Goal: Task Accomplishment & Management: Use online tool/utility

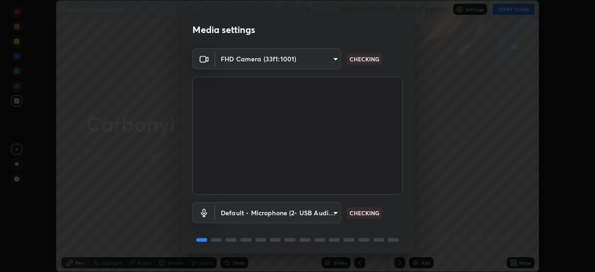
scroll to position [33, 0]
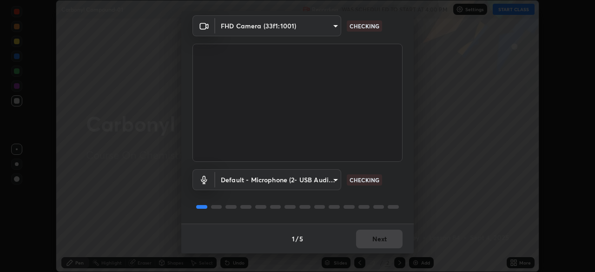
click at [389, 240] on div "1 / 5 Next" at bounding box center [297, 239] width 232 height 30
click at [390, 239] on div "1 / 5 Next" at bounding box center [297, 239] width 232 height 30
click at [390, 237] on div "1 / 5 Next" at bounding box center [297, 239] width 232 height 30
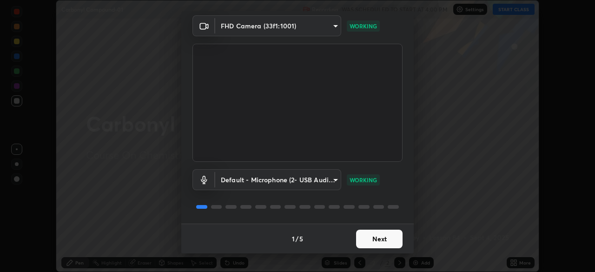
click at [383, 236] on button "Next" at bounding box center [379, 239] width 46 height 19
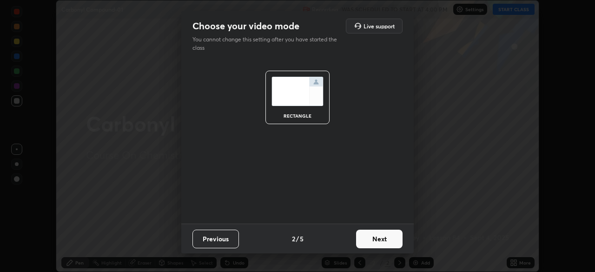
click at [381, 237] on button "Next" at bounding box center [379, 239] width 46 height 19
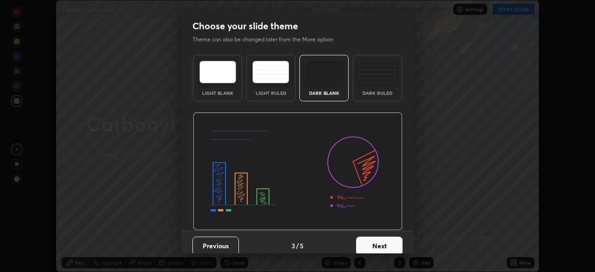
click at [376, 74] on img at bounding box center [377, 72] width 37 height 22
click at [368, 241] on button "Next" at bounding box center [379, 246] width 46 height 19
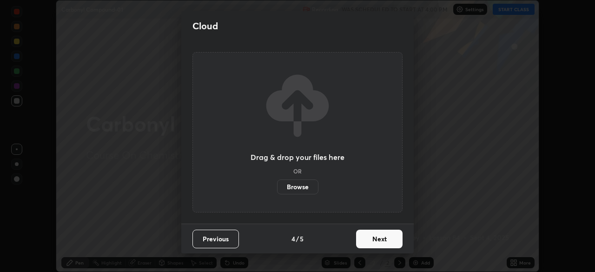
click at [374, 238] on button "Next" at bounding box center [379, 239] width 46 height 19
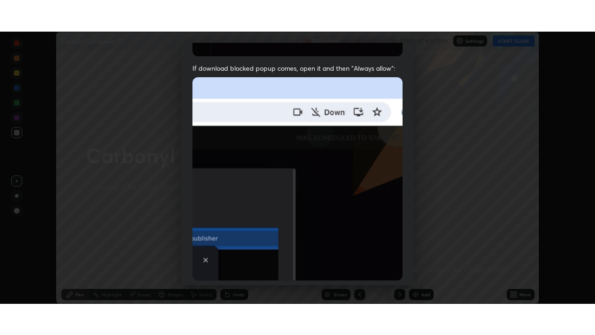
scroll to position [223, 0]
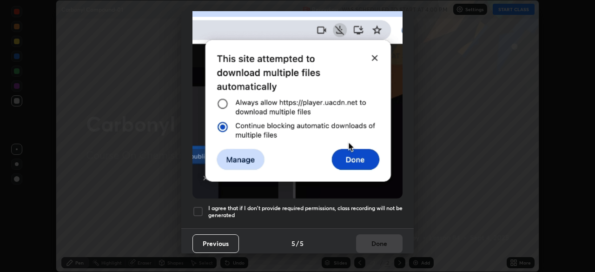
click at [365, 210] on h5 "I agree that if I don't provide required permissions, class recording will not …" at bounding box center [305, 211] width 194 height 14
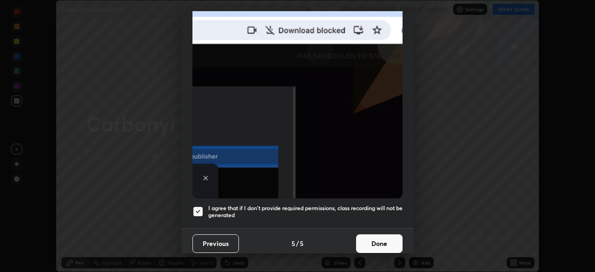
click at [371, 239] on button "Done" at bounding box center [379, 243] width 46 height 19
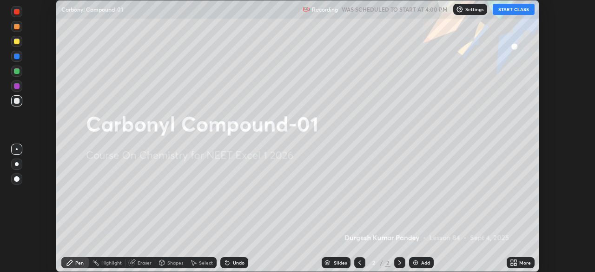
click at [510, 8] on button "START CLASS" at bounding box center [514, 9] width 42 height 11
click at [420, 264] on div "Add" at bounding box center [421, 262] width 25 height 11
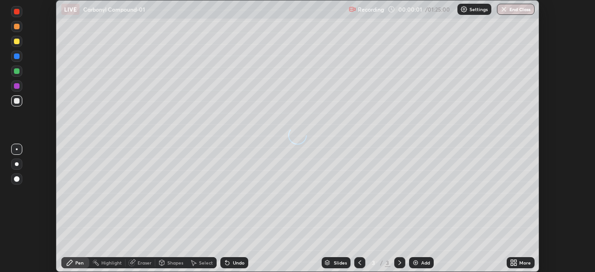
click at [420, 262] on div "Add" at bounding box center [421, 262] width 25 height 11
click at [422, 263] on div "Add" at bounding box center [425, 262] width 9 height 5
click at [422, 264] on div "Add" at bounding box center [425, 262] width 9 height 5
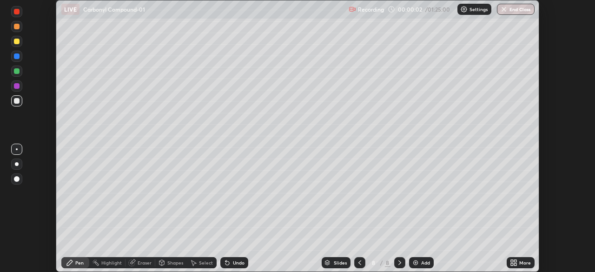
click at [422, 262] on div "Add" at bounding box center [425, 262] width 9 height 5
click at [422, 261] on div "Add" at bounding box center [425, 262] width 9 height 5
click at [423, 263] on div "Add" at bounding box center [425, 262] width 9 height 5
click at [423, 261] on div "Add" at bounding box center [425, 262] width 9 height 5
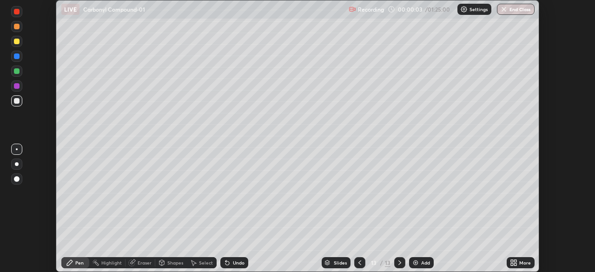
click at [422, 260] on div "Add" at bounding box center [425, 262] width 9 height 5
click at [359, 263] on icon at bounding box center [359, 262] width 7 height 7
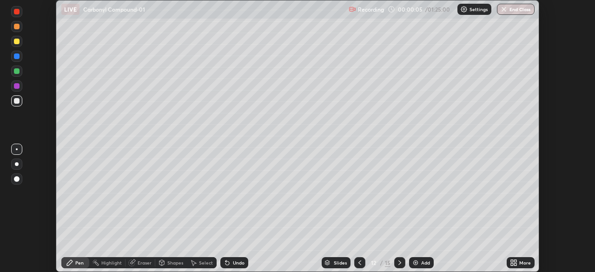
click at [359, 263] on icon at bounding box center [359, 262] width 7 height 7
click at [360, 264] on icon at bounding box center [359, 262] width 3 height 5
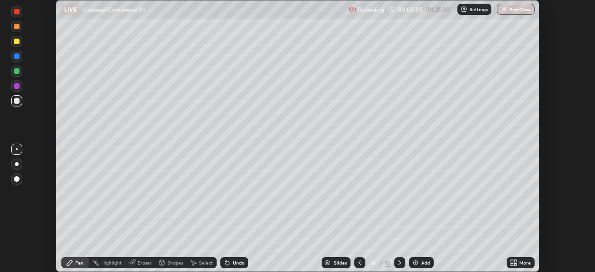
click at [359, 263] on icon at bounding box center [359, 262] width 7 height 7
click at [360, 263] on icon at bounding box center [359, 262] width 7 height 7
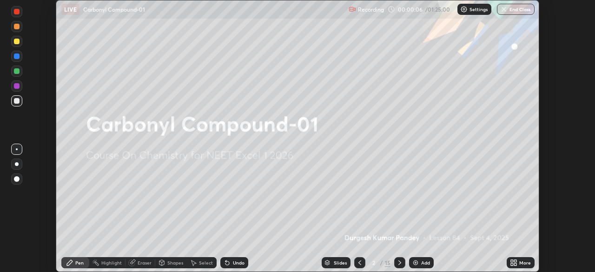
click at [360, 263] on icon at bounding box center [359, 262] width 7 height 7
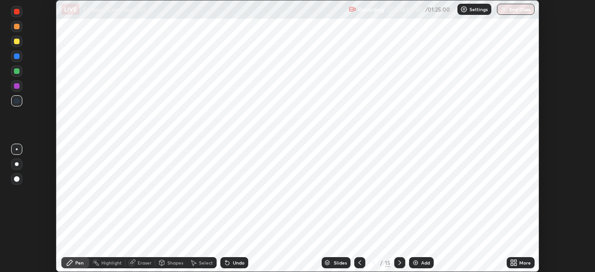
click at [398, 261] on icon at bounding box center [399, 262] width 3 height 5
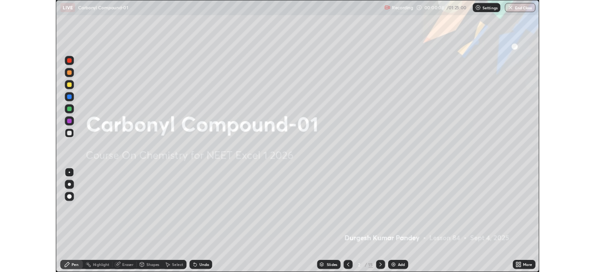
scroll to position [335, 595]
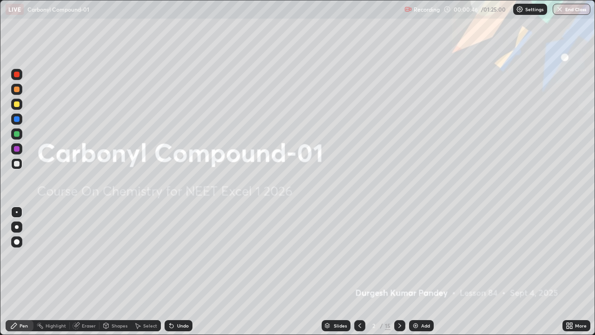
click at [399, 271] on icon at bounding box center [399, 325] width 7 height 7
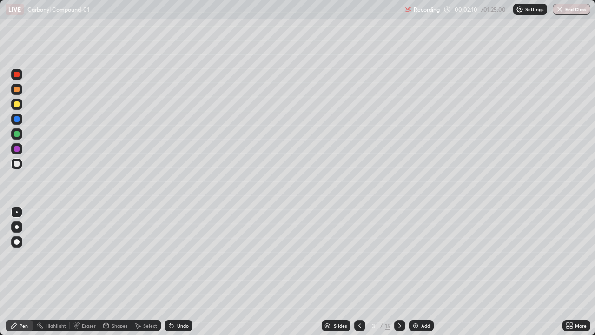
click at [17, 227] on div at bounding box center [17, 227] width 4 height 4
click at [19, 138] on div at bounding box center [16, 133] width 11 height 11
click at [120, 271] on div "Shapes" at bounding box center [120, 325] width 16 height 5
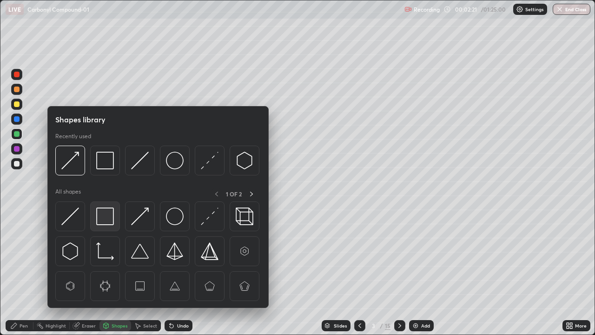
click at [109, 217] on img at bounding box center [105, 216] width 18 height 18
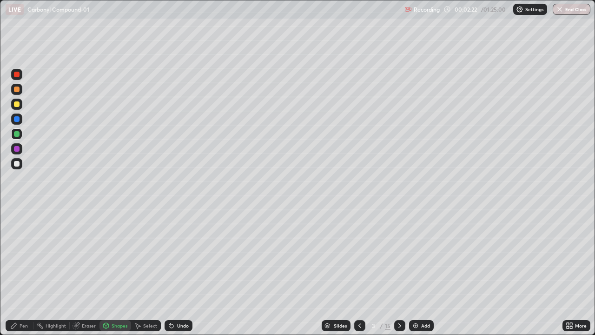
click at [21, 147] on div at bounding box center [16, 148] width 11 height 11
click at [122, 271] on div "Shapes" at bounding box center [120, 325] width 16 height 5
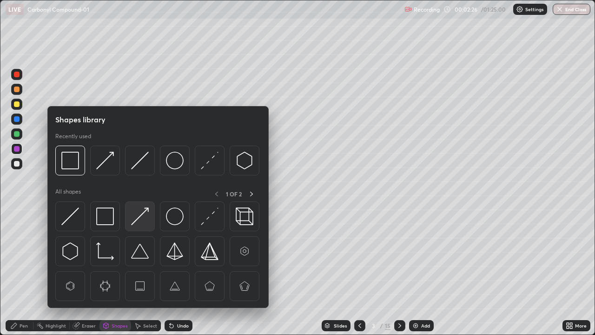
click at [138, 219] on img at bounding box center [140, 216] width 18 height 18
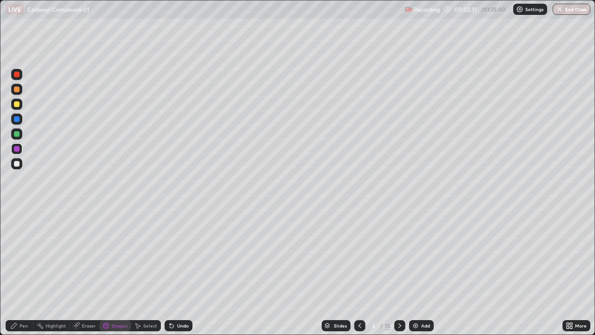
click at [21, 271] on div "Pen" at bounding box center [20, 325] width 28 height 11
click at [17, 165] on div at bounding box center [17, 164] width 6 height 6
click at [120, 271] on div "Shapes" at bounding box center [120, 325] width 16 height 5
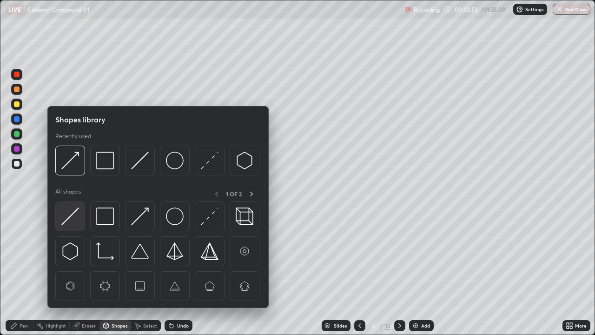
click at [79, 217] on div at bounding box center [70, 216] width 30 height 30
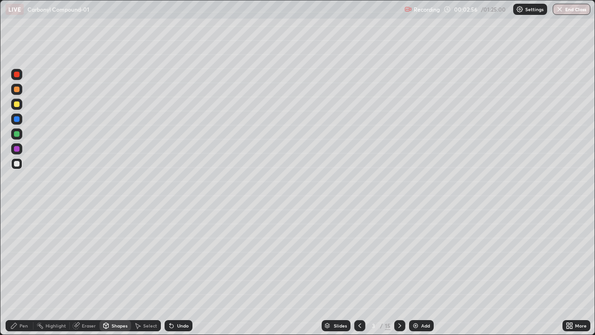
click at [19, 271] on div "Pen" at bounding box center [20, 325] width 28 height 11
click at [17, 105] on div at bounding box center [17, 104] width 6 height 6
click at [363, 271] on div at bounding box center [359, 325] width 11 height 11
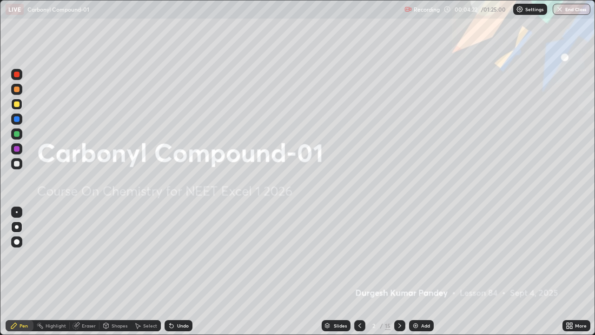
click at [400, 271] on icon at bounding box center [399, 325] width 7 height 7
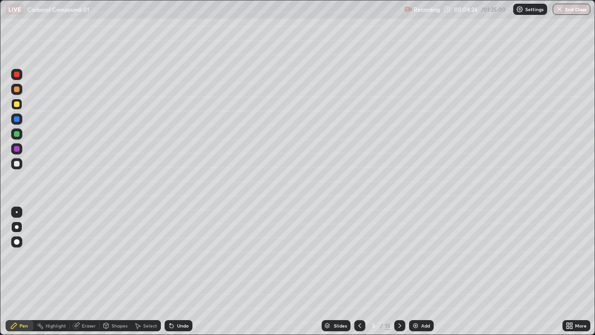
click at [399, 271] on icon at bounding box center [399, 325] width 7 height 7
click at [118, 271] on div "Shapes" at bounding box center [120, 325] width 16 height 5
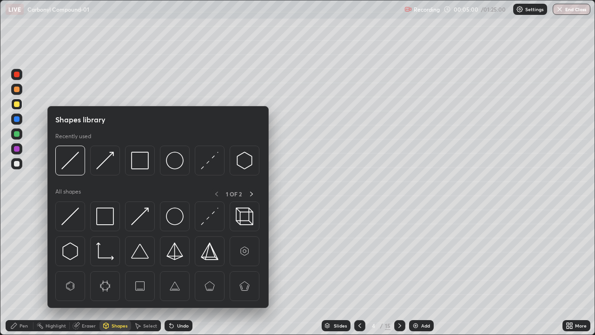
click at [108, 217] on img at bounding box center [105, 216] width 18 height 18
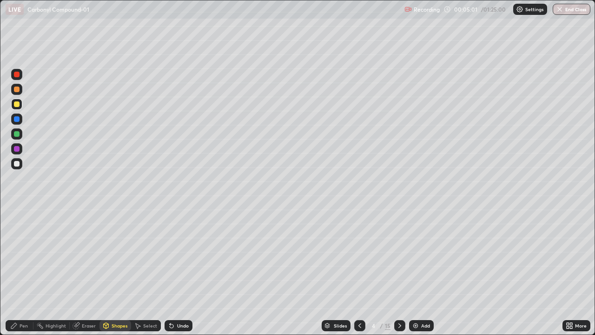
click at [19, 150] on div at bounding box center [17, 149] width 6 height 6
click at [25, 271] on div "Pen" at bounding box center [24, 325] width 8 height 5
click at [13, 104] on div at bounding box center [16, 104] width 11 height 11
click at [117, 271] on div "Shapes" at bounding box center [120, 325] width 16 height 5
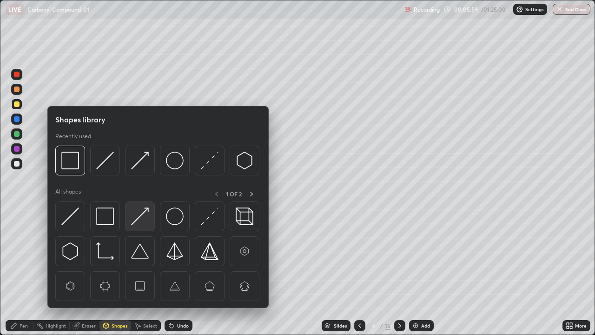
click at [137, 220] on img at bounding box center [140, 216] width 18 height 18
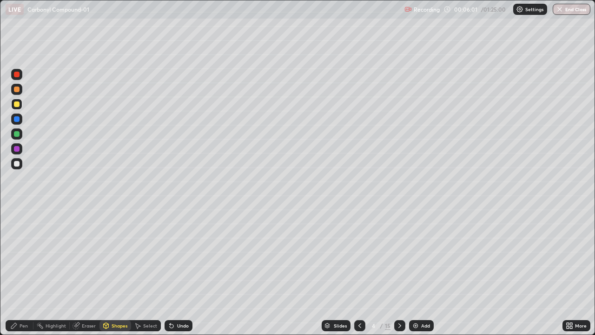
click at [21, 271] on div "Pen" at bounding box center [24, 325] width 8 height 5
click at [17, 164] on div at bounding box center [17, 164] width 6 height 6
click at [117, 271] on div "Shapes" at bounding box center [120, 325] width 16 height 5
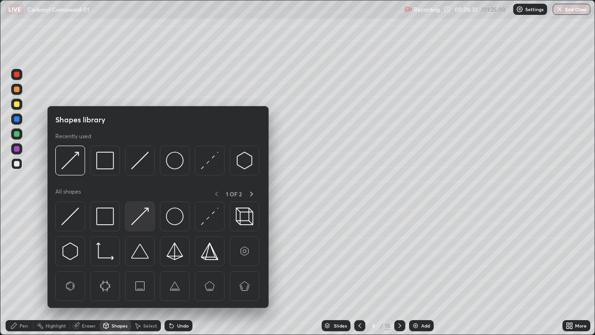
click at [139, 220] on img at bounding box center [140, 216] width 18 height 18
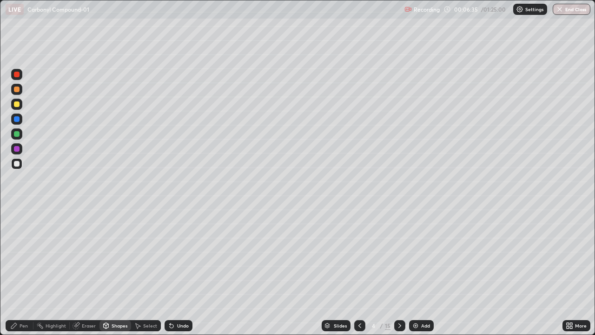
click at [19, 148] on div at bounding box center [17, 149] width 6 height 6
click at [180, 271] on div "Undo" at bounding box center [183, 325] width 12 height 5
click at [177, 271] on div "Undo" at bounding box center [183, 325] width 12 height 5
click at [21, 271] on div "Pen" at bounding box center [24, 325] width 8 height 5
click at [16, 104] on div at bounding box center [17, 104] width 6 height 6
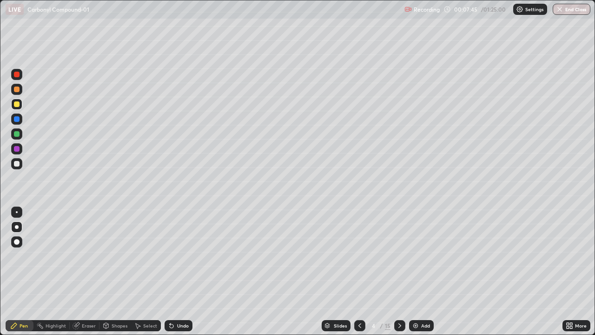
click at [118, 271] on div "Shapes" at bounding box center [120, 325] width 16 height 5
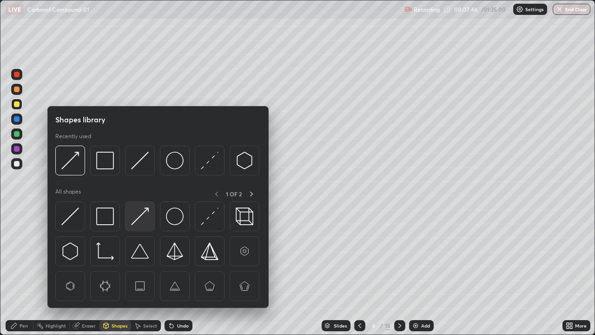
click at [141, 218] on img at bounding box center [140, 216] width 18 height 18
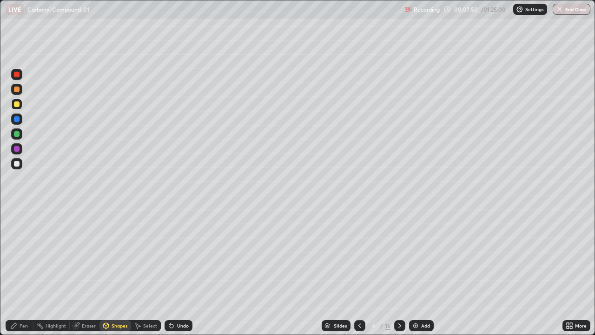
click at [22, 271] on div "Pen" at bounding box center [24, 325] width 8 height 5
click at [17, 164] on div at bounding box center [17, 164] width 6 height 6
click at [114, 271] on div "Shapes" at bounding box center [120, 325] width 16 height 5
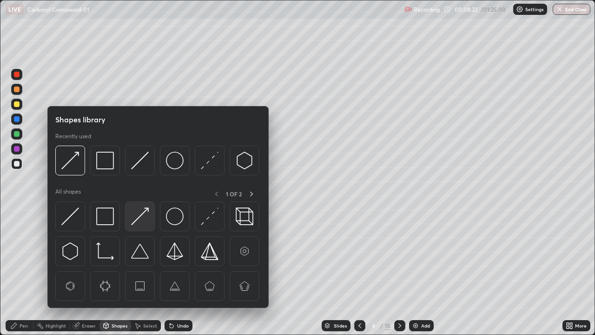
click at [135, 219] on img at bounding box center [140, 216] width 18 height 18
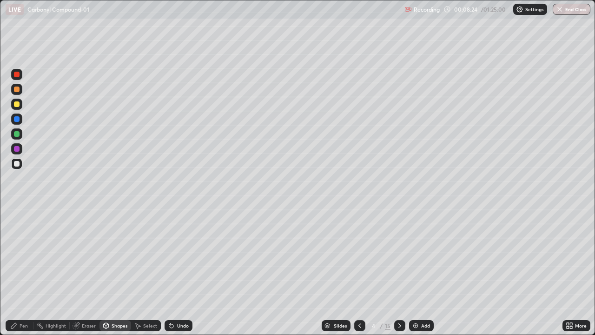
click at [24, 271] on div "Pen" at bounding box center [24, 325] width 8 height 5
click at [116, 271] on div "Shapes" at bounding box center [115, 325] width 32 height 11
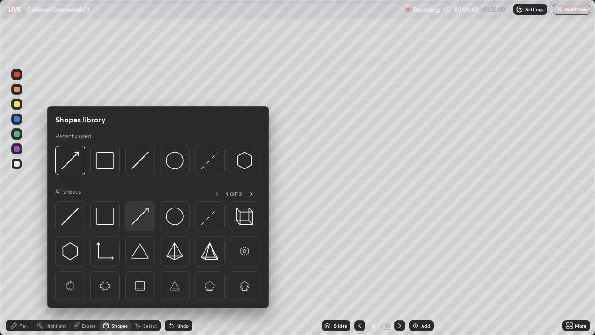
click at [137, 219] on img at bounding box center [140, 216] width 18 height 18
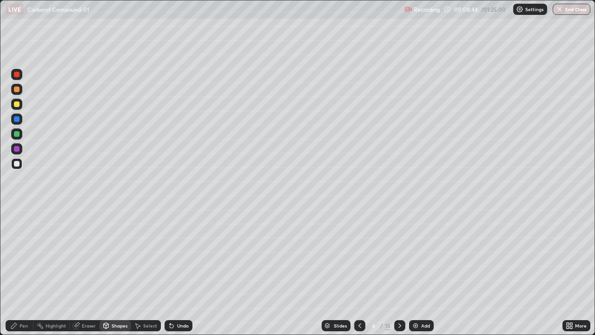
click at [19, 149] on div at bounding box center [17, 149] width 6 height 6
click at [181, 271] on div "Undo" at bounding box center [183, 325] width 12 height 5
click at [22, 271] on div "Pen" at bounding box center [24, 325] width 8 height 5
click at [116, 271] on div "Shapes" at bounding box center [120, 325] width 16 height 5
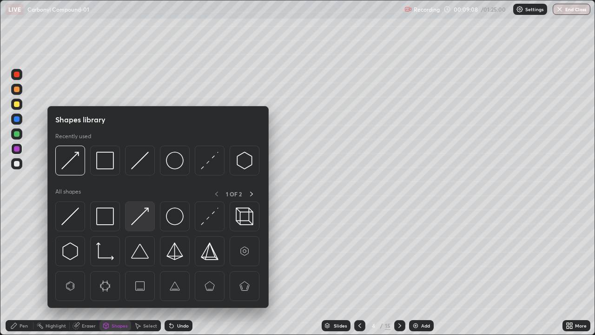
click at [134, 221] on img at bounding box center [140, 216] width 18 height 18
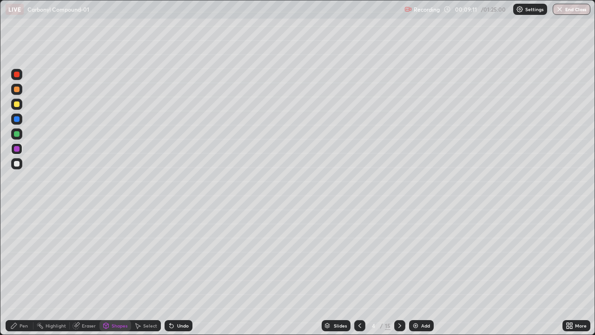
click at [17, 105] on div at bounding box center [17, 104] width 6 height 6
click at [177, 271] on div "Undo" at bounding box center [183, 325] width 12 height 5
click at [21, 271] on div "Pen" at bounding box center [24, 325] width 8 height 5
click at [115, 271] on div "Shapes" at bounding box center [120, 325] width 16 height 5
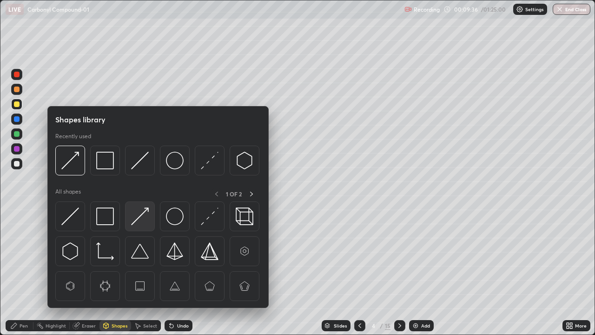
click at [139, 221] on img at bounding box center [140, 216] width 18 height 18
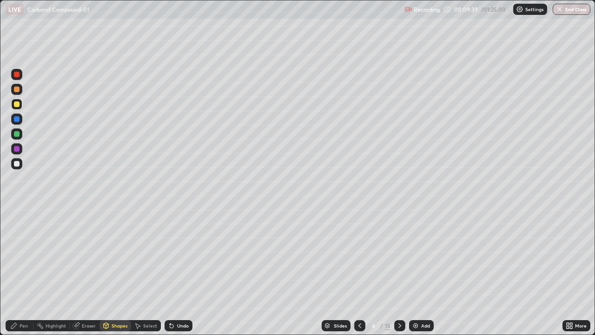
click at [22, 271] on div "Pen" at bounding box center [20, 325] width 28 height 11
click at [16, 89] on div at bounding box center [17, 89] width 6 height 6
click at [117, 271] on div "Shapes" at bounding box center [120, 325] width 16 height 5
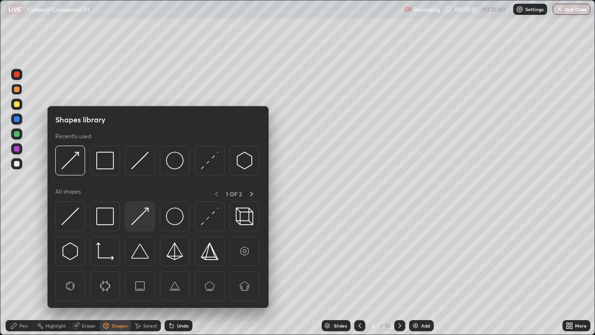
click at [138, 221] on img at bounding box center [140, 216] width 18 height 18
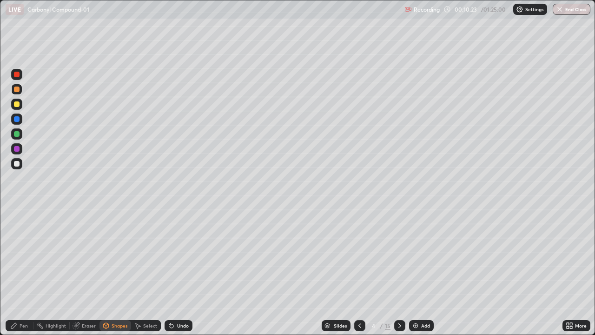
click at [21, 271] on div "Pen" at bounding box center [20, 325] width 28 height 11
click at [18, 135] on div at bounding box center [17, 134] width 6 height 6
click at [415, 271] on img at bounding box center [415, 325] width 7 height 7
click at [120, 271] on div "Shapes" at bounding box center [120, 325] width 16 height 5
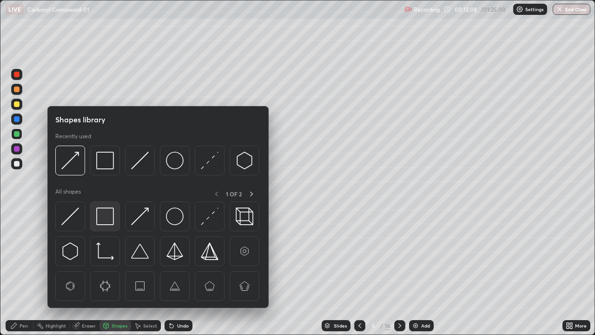
click at [114, 217] on div at bounding box center [105, 216] width 30 height 30
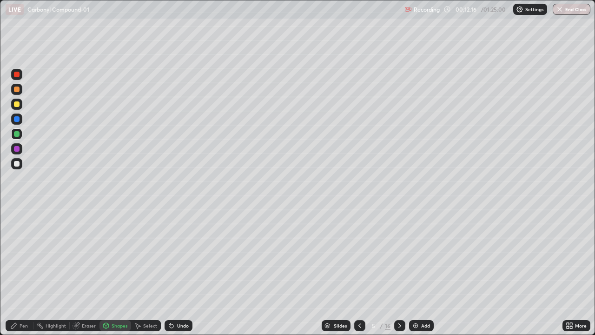
click at [16, 108] on div at bounding box center [16, 104] width 11 height 11
click at [177, 271] on div "Undo" at bounding box center [183, 325] width 12 height 5
click at [178, 271] on div "Undo" at bounding box center [183, 325] width 12 height 5
click at [22, 271] on div "Pen" at bounding box center [24, 325] width 8 height 5
click at [357, 271] on icon at bounding box center [359, 325] width 7 height 7
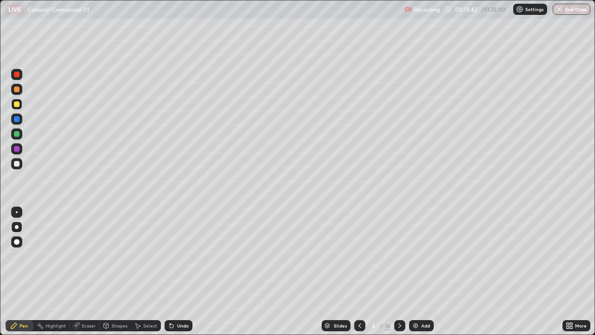
click at [418, 271] on img at bounding box center [415, 325] width 7 height 7
click at [356, 271] on icon at bounding box center [359, 325] width 7 height 7
click at [398, 271] on icon at bounding box center [399, 325] width 7 height 7
click at [16, 149] on div at bounding box center [17, 149] width 6 height 6
click at [120, 271] on div "Shapes" at bounding box center [120, 325] width 16 height 5
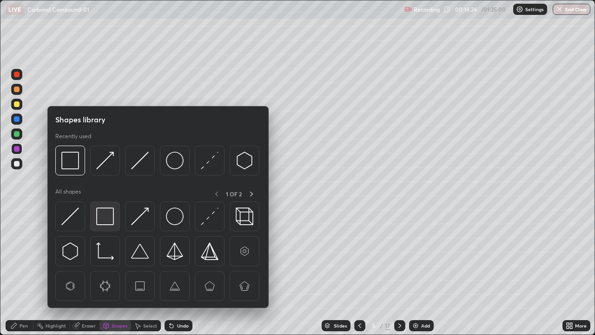
click at [106, 214] on img at bounding box center [105, 216] width 18 height 18
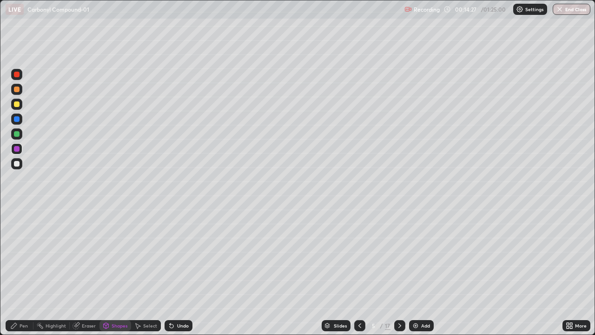
click at [26, 271] on div "Pen" at bounding box center [20, 325] width 28 height 11
click at [15, 167] on div at bounding box center [16, 163] width 11 height 11
click at [19, 165] on div at bounding box center [17, 164] width 6 height 6
click at [118, 271] on div "Shapes" at bounding box center [120, 325] width 16 height 5
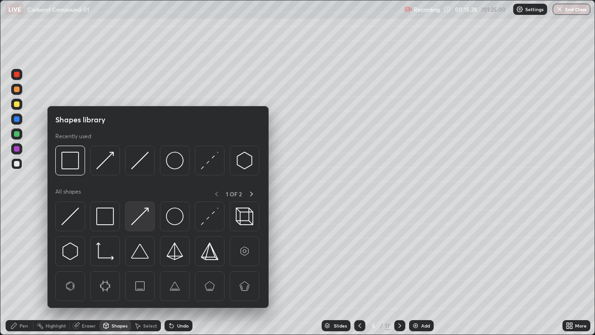
click at [138, 216] on img at bounding box center [140, 216] width 18 height 18
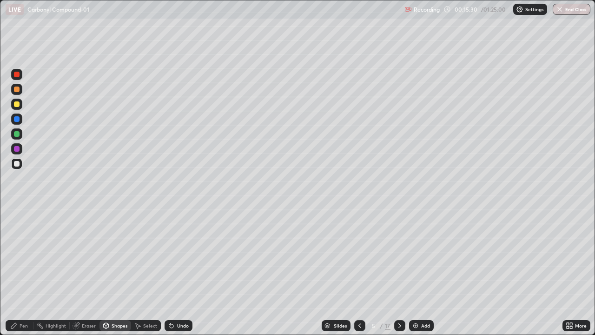
click at [24, 271] on div "Pen" at bounding box center [24, 325] width 8 height 5
click at [17, 105] on div at bounding box center [17, 104] width 6 height 6
click at [17, 167] on div at bounding box center [16, 163] width 11 height 11
click at [17, 148] on div at bounding box center [17, 149] width 6 height 6
click at [115, 271] on div "Shapes" at bounding box center [120, 325] width 16 height 5
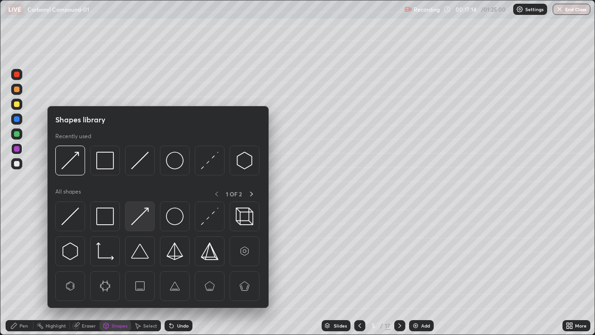
click at [135, 221] on img at bounding box center [140, 216] width 18 height 18
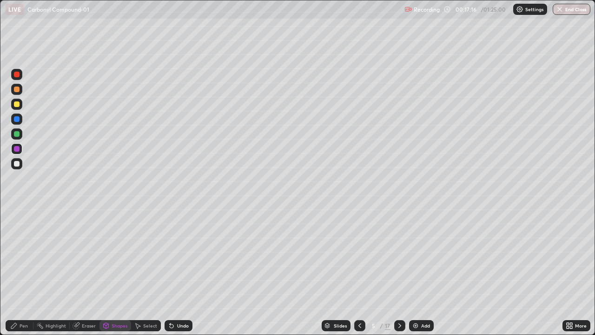
click at [27, 271] on div "Pen" at bounding box center [24, 325] width 8 height 5
click at [17, 225] on div at bounding box center [17, 227] width 4 height 4
click at [15, 134] on div at bounding box center [17, 134] width 6 height 6
click at [17, 164] on div at bounding box center [17, 164] width 6 height 6
click at [118, 271] on div "Shapes" at bounding box center [120, 325] width 16 height 5
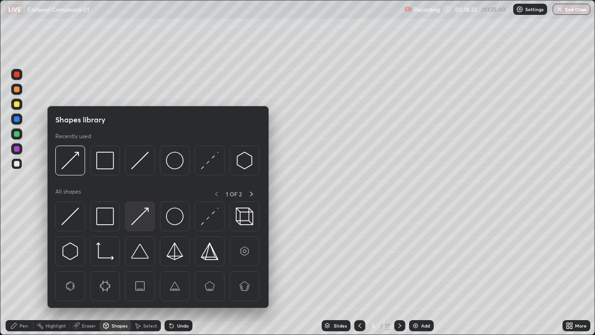
click at [138, 218] on img at bounding box center [140, 216] width 18 height 18
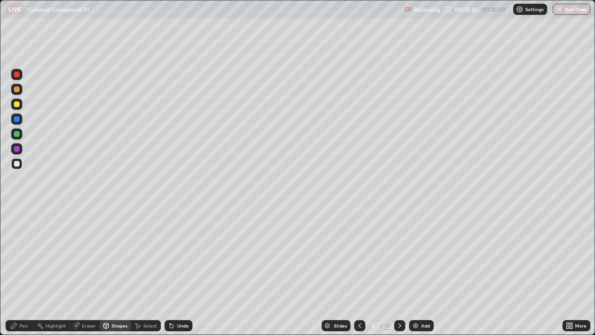
click at [22, 271] on div "Pen" at bounding box center [24, 325] width 8 height 5
click at [15, 106] on div at bounding box center [17, 104] width 6 height 6
click at [79, 271] on icon at bounding box center [75, 325] width 7 height 7
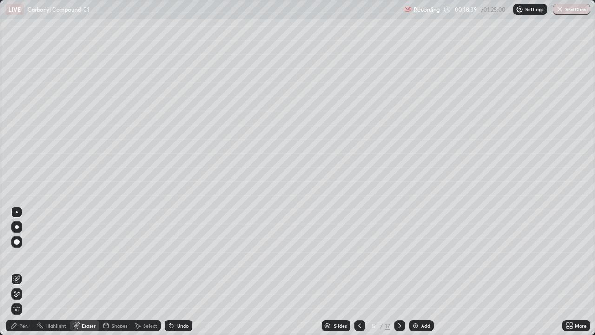
click at [20, 271] on div "Pen" at bounding box center [20, 325] width 28 height 11
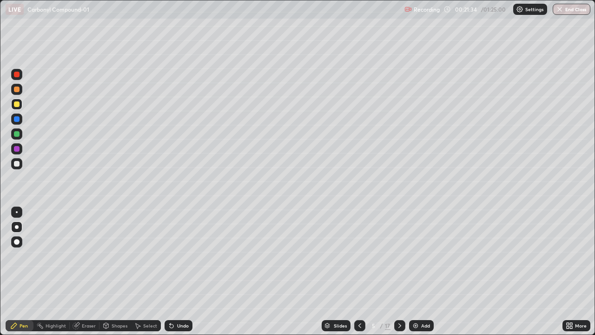
click at [419, 271] on div "Add" at bounding box center [421, 325] width 25 height 11
click at [17, 149] on div at bounding box center [17, 149] width 6 height 6
click at [359, 271] on icon at bounding box center [359, 325] width 7 height 7
click at [415, 271] on img at bounding box center [415, 325] width 7 height 7
click at [119, 271] on div "Shapes" at bounding box center [120, 325] width 16 height 5
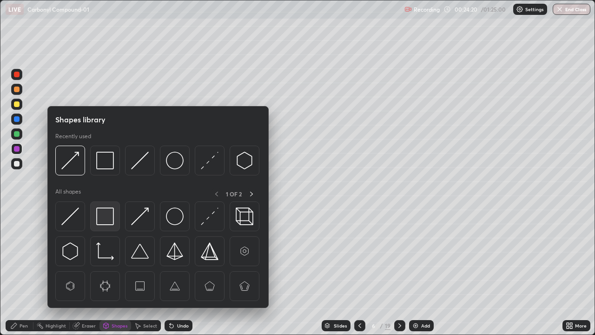
click at [107, 217] on img at bounding box center [105, 216] width 18 height 18
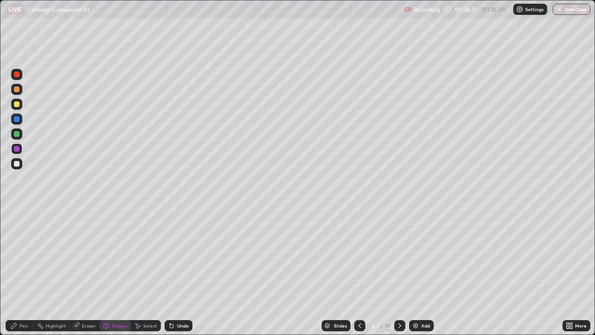
click at [18, 136] on div at bounding box center [17, 134] width 6 height 6
click at [22, 271] on div "Pen" at bounding box center [24, 325] width 8 height 5
click at [114, 271] on div "Shapes" at bounding box center [115, 325] width 32 height 11
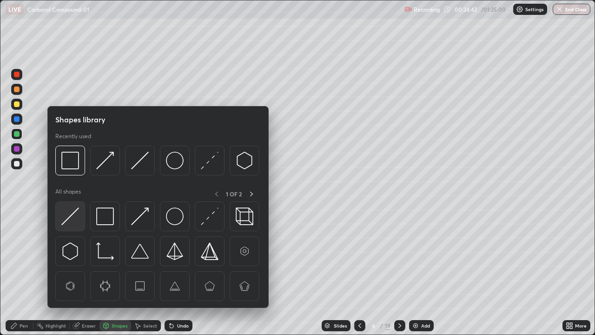
click at [72, 215] on img at bounding box center [70, 216] width 18 height 18
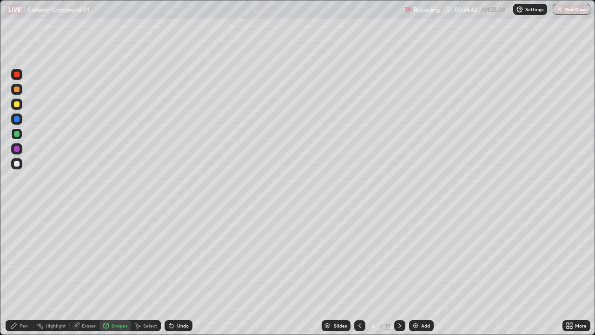
click at [18, 165] on div at bounding box center [17, 164] width 6 height 6
click at [24, 271] on div "Pen" at bounding box center [24, 325] width 8 height 5
click at [15, 104] on div at bounding box center [17, 104] width 6 height 6
click at [17, 166] on div at bounding box center [17, 164] width 6 height 6
click at [14, 73] on div at bounding box center [17, 75] width 6 height 6
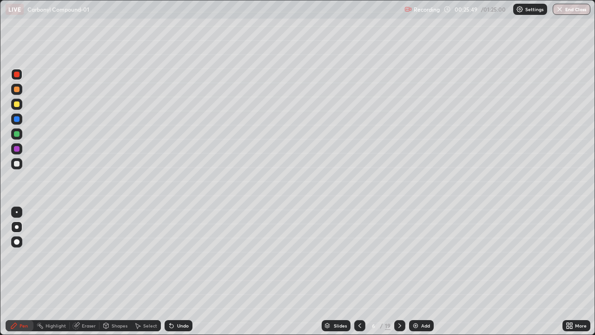
click at [17, 164] on div at bounding box center [17, 164] width 6 height 6
click at [181, 271] on div "Undo" at bounding box center [183, 325] width 12 height 5
click at [20, 149] on div at bounding box center [16, 148] width 11 height 11
click at [15, 104] on div at bounding box center [17, 104] width 6 height 6
click at [121, 271] on div "Shapes" at bounding box center [120, 325] width 16 height 5
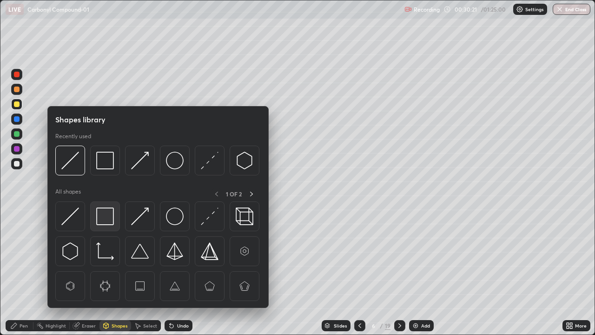
click at [99, 220] on img at bounding box center [105, 216] width 18 height 18
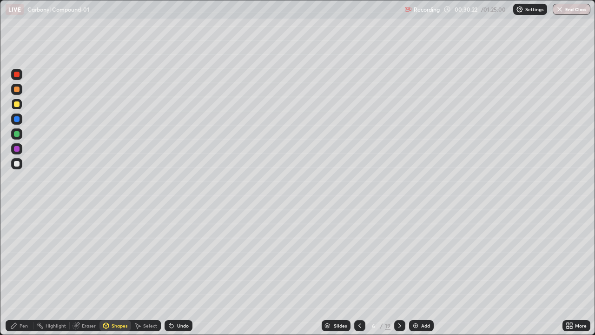
click at [18, 165] on div at bounding box center [17, 164] width 6 height 6
click at [180, 271] on div "Undo" at bounding box center [183, 325] width 12 height 5
click at [22, 271] on div "Pen" at bounding box center [24, 325] width 8 height 5
click at [117, 271] on div "Shapes" at bounding box center [120, 325] width 16 height 5
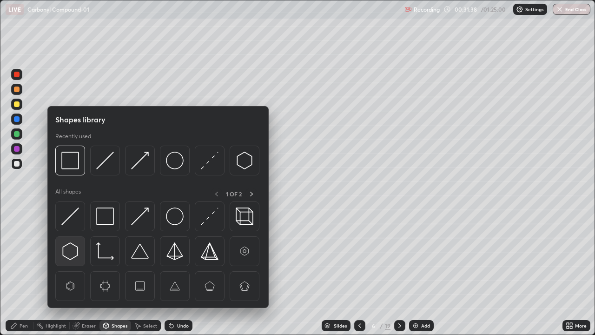
click at [70, 255] on img at bounding box center [70, 251] width 18 height 18
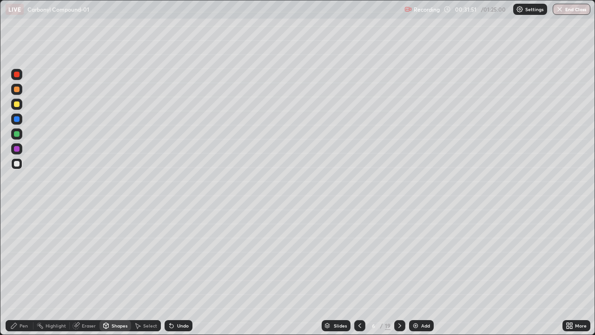
click at [399, 271] on icon at bounding box center [399, 325] width 7 height 7
click at [92, 271] on div "Eraser" at bounding box center [89, 325] width 14 height 5
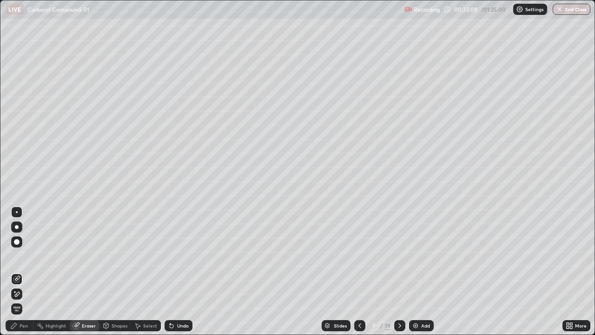
click at [18, 271] on icon at bounding box center [16, 294] width 7 height 8
click at [25, 271] on div "Pen" at bounding box center [24, 325] width 8 height 5
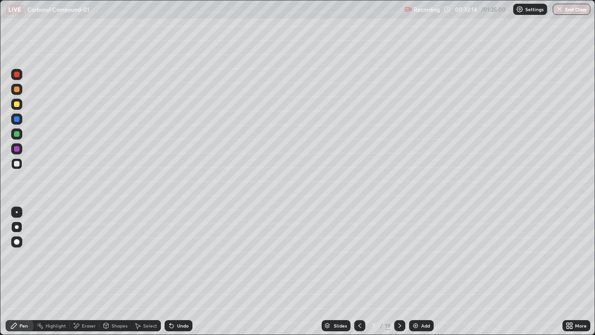
click at [17, 227] on div at bounding box center [17, 227] width 4 height 4
click at [16, 135] on div at bounding box center [17, 134] width 6 height 6
click at [17, 105] on div at bounding box center [17, 104] width 6 height 6
click at [16, 150] on div at bounding box center [17, 149] width 6 height 6
click at [16, 164] on div at bounding box center [17, 164] width 6 height 6
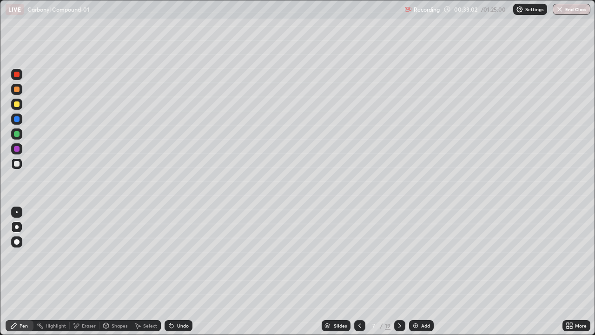
click at [17, 212] on div at bounding box center [17, 212] width 2 height 2
click at [18, 104] on div at bounding box center [17, 104] width 6 height 6
click at [17, 227] on div at bounding box center [17, 227] width 4 height 4
click at [17, 212] on div at bounding box center [17, 212] width 2 height 2
click at [19, 134] on div at bounding box center [17, 134] width 6 height 6
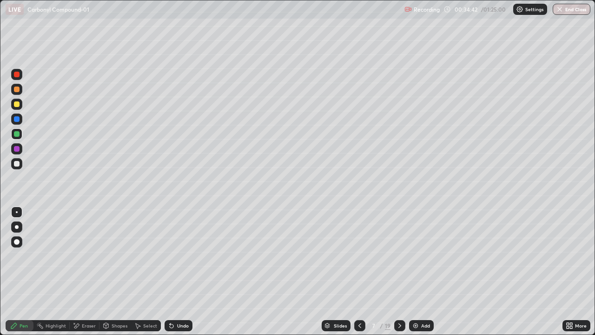
click at [177, 271] on div "Undo" at bounding box center [179, 325] width 28 height 11
click at [178, 271] on div "Undo" at bounding box center [179, 325] width 28 height 11
click at [177, 271] on div "Undo" at bounding box center [179, 325] width 28 height 11
click at [178, 271] on div "Undo" at bounding box center [183, 325] width 12 height 5
click at [179, 271] on div "Undo" at bounding box center [183, 325] width 12 height 5
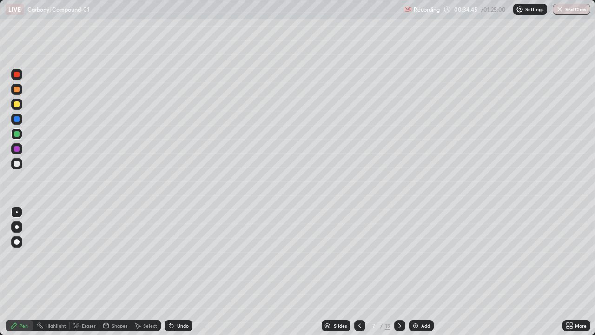
click at [17, 231] on div at bounding box center [16, 226] width 11 height 11
click at [188, 271] on div "Undo" at bounding box center [179, 325] width 28 height 11
click at [186, 271] on div "Undo" at bounding box center [183, 325] width 12 height 5
click at [183, 271] on div "Undo" at bounding box center [183, 325] width 12 height 5
click at [183, 271] on div "Undo" at bounding box center [179, 325] width 28 height 11
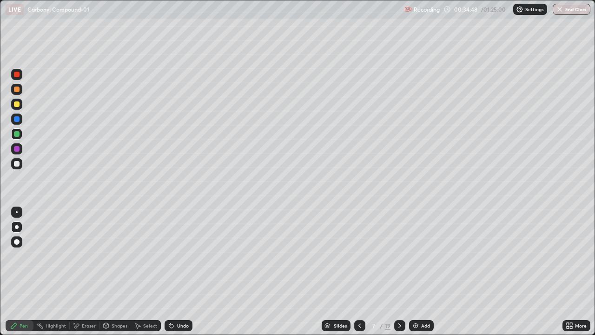
click at [184, 271] on div "Undo" at bounding box center [179, 325] width 28 height 11
click at [17, 164] on div at bounding box center [17, 164] width 6 height 6
click at [359, 271] on icon at bounding box center [359, 325] width 3 height 5
click at [398, 271] on icon at bounding box center [399, 325] width 7 height 7
click at [399, 271] on icon at bounding box center [399, 325] width 7 height 7
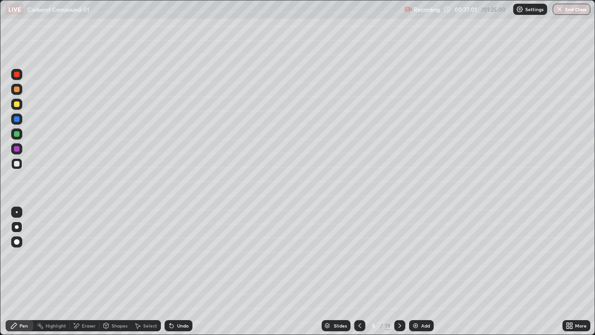
click at [399, 271] on icon at bounding box center [399, 325] width 7 height 7
click at [15, 105] on div at bounding box center [17, 104] width 6 height 6
click at [17, 149] on div at bounding box center [17, 149] width 6 height 6
click at [117, 271] on div "Shapes" at bounding box center [120, 325] width 16 height 5
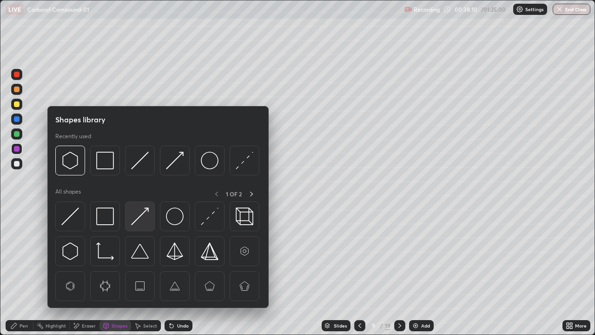
click at [135, 214] on img at bounding box center [140, 216] width 18 height 18
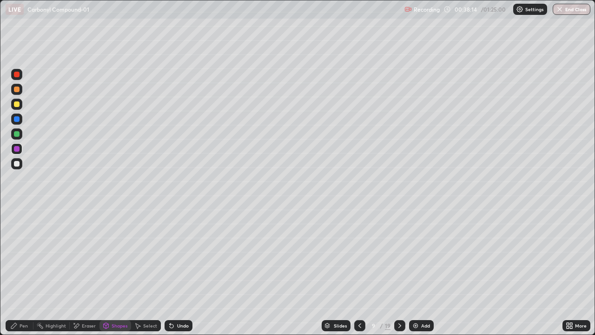
click at [26, 271] on div "Pen" at bounding box center [20, 325] width 28 height 11
click at [18, 134] on div at bounding box center [17, 134] width 6 height 6
click at [17, 212] on div at bounding box center [17, 212] width 2 height 2
click at [16, 79] on div at bounding box center [16, 74] width 11 height 11
click at [418, 271] on img at bounding box center [415, 325] width 7 height 7
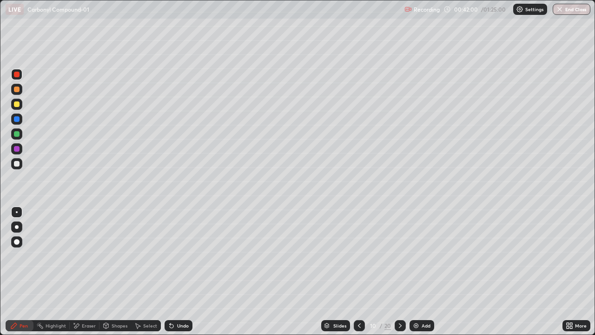
click at [17, 134] on div at bounding box center [17, 134] width 6 height 6
click at [20, 231] on div at bounding box center [16, 226] width 11 height 11
click at [15, 105] on div at bounding box center [17, 104] width 6 height 6
click at [118, 271] on div "Shapes" at bounding box center [120, 325] width 16 height 5
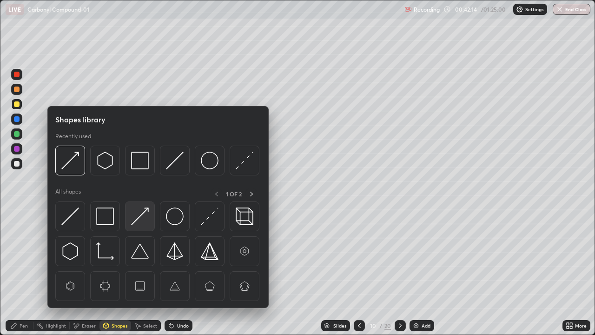
click at [143, 212] on img at bounding box center [140, 216] width 18 height 18
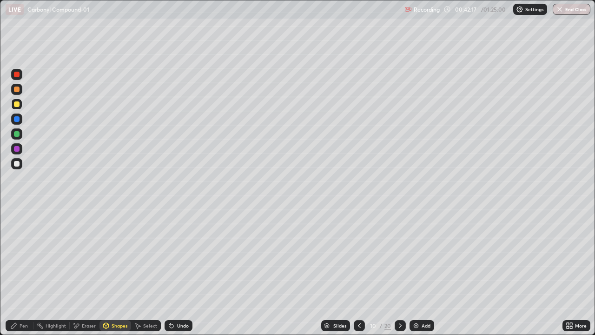
click at [22, 271] on div "Pen" at bounding box center [20, 325] width 28 height 11
click at [18, 108] on div at bounding box center [16, 104] width 11 height 11
click at [17, 212] on div at bounding box center [17, 212] width 2 height 2
click at [86, 271] on div "Eraser" at bounding box center [85, 325] width 30 height 11
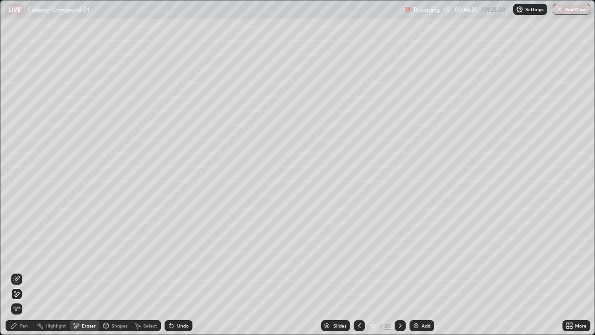
click at [26, 271] on div "Pen" at bounding box center [24, 325] width 8 height 5
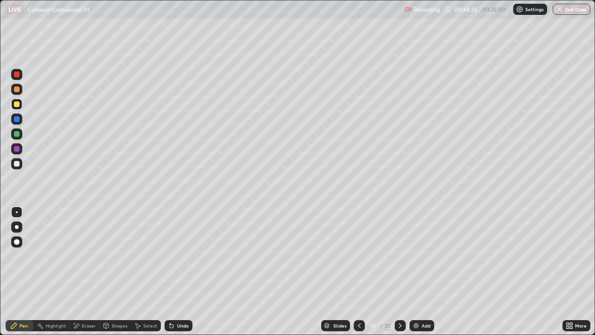
click at [17, 149] on div at bounding box center [17, 149] width 6 height 6
click at [86, 271] on div "Eraser" at bounding box center [89, 325] width 14 height 5
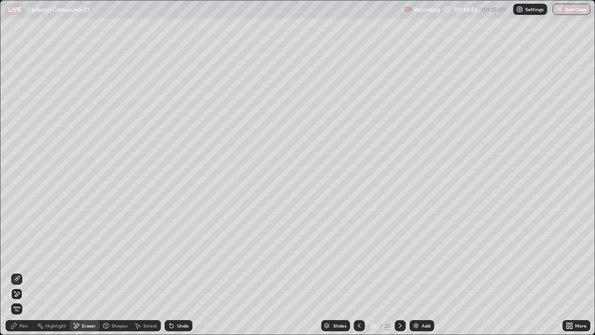
click at [20, 271] on div "Pen" at bounding box center [24, 325] width 8 height 5
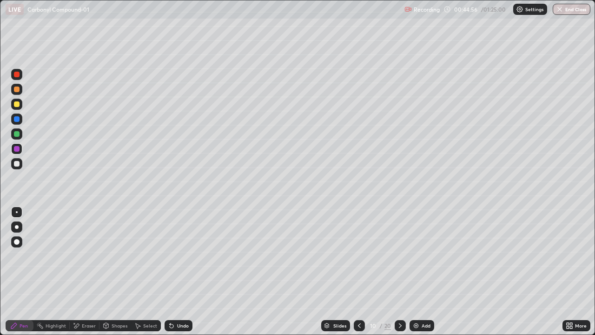
click at [15, 230] on div at bounding box center [16, 226] width 11 height 11
click at [14, 168] on div at bounding box center [16, 163] width 11 height 11
click at [16, 106] on div at bounding box center [17, 104] width 6 height 6
click at [17, 212] on div at bounding box center [17, 212] width 2 height 2
click at [180, 271] on div "Undo" at bounding box center [183, 325] width 12 height 5
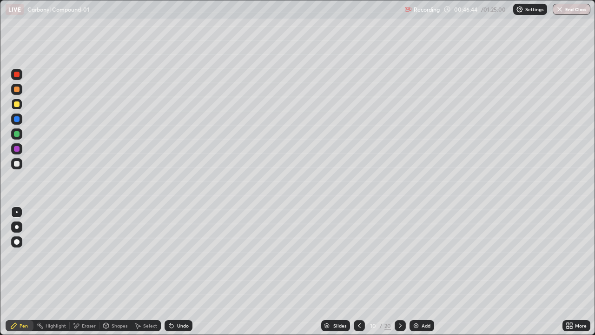
click at [178, 271] on div "Undo" at bounding box center [179, 325] width 28 height 11
click at [179, 271] on div "Undo" at bounding box center [179, 325] width 28 height 11
click at [180, 271] on div "Undo" at bounding box center [179, 325] width 28 height 11
click at [398, 271] on icon at bounding box center [399, 325] width 7 height 7
click at [18, 228] on div at bounding box center [16, 226] width 11 height 11
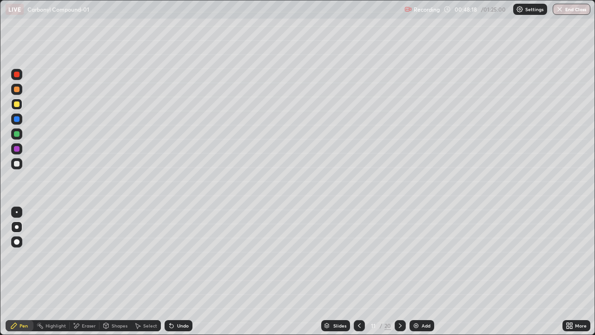
click at [122, 271] on div "Shapes" at bounding box center [120, 325] width 16 height 5
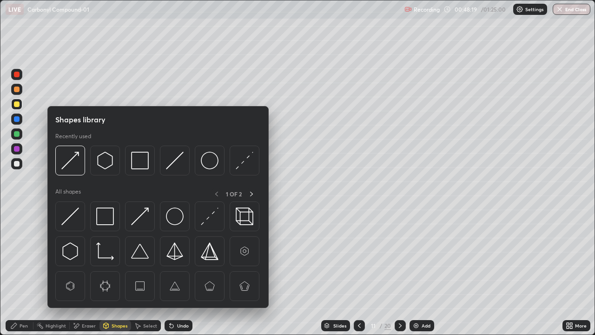
click at [107, 216] on img at bounding box center [105, 216] width 18 height 18
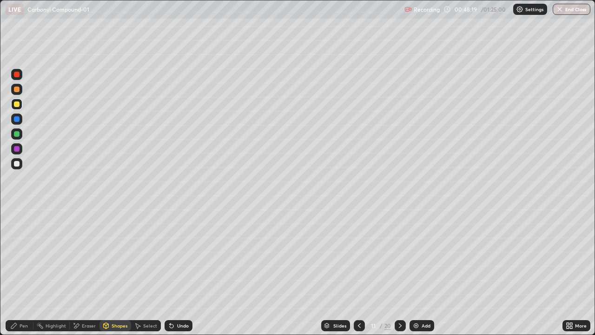
click at [17, 152] on div at bounding box center [16, 148] width 11 height 11
click at [19, 271] on div "Pen" at bounding box center [20, 325] width 28 height 11
click at [15, 133] on div at bounding box center [17, 134] width 6 height 6
click at [116, 271] on div "Shapes" at bounding box center [120, 325] width 16 height 5
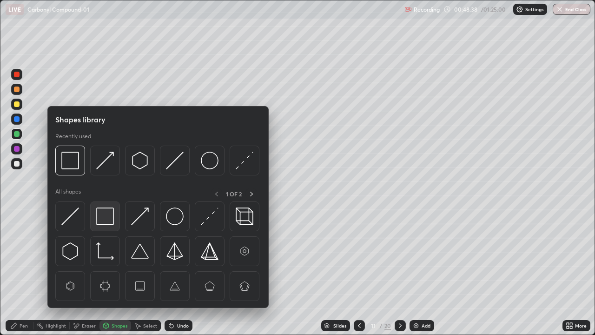
click at [105, 215] on img at bounding box center [105, 216] width 18 height 18
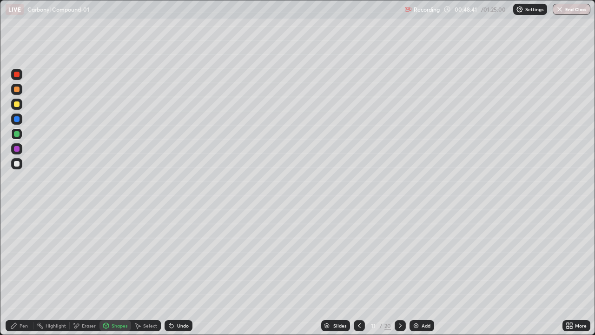
click at [22, 271] on div "Pen" at bounding box center [20, 325] width 28 height 11
click at [16, 105] on div at bounding box center [17, 104] width 6 height 6
click at [17, 149] on div at bounding box center [17, 149] width 6 height 6
click at [20, 164] on div at bounding box center [16, 163] width 11 height 11
click at [15, 134] on div at bounding box center [17, 134] width 6 height 6
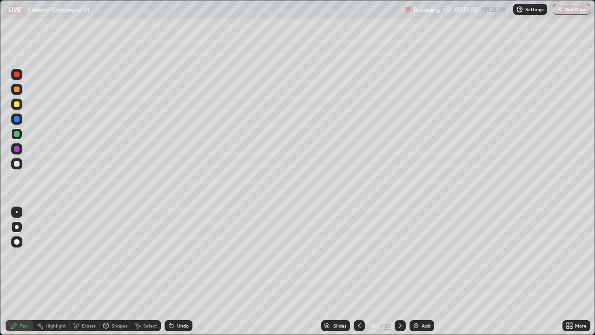
click at [16, 105] on div at bounding box center [17, 104] width 6 height 6
click at [17, 137] on div at bounding box center [16, 133] width 11 height 11
click at [19, 166] on div at bounding box center [16, 163] width 11 height 11
click at [90, 271] on div "Eraser" at bounding box center [89, 325] width 14 height 5
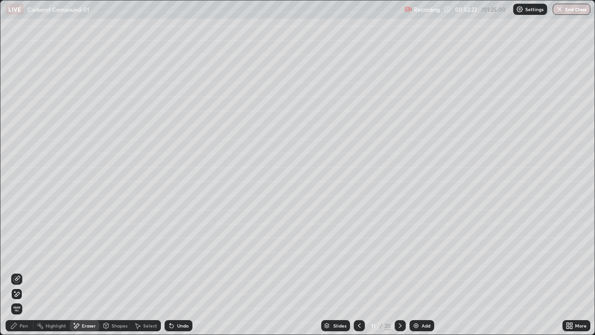
click at [25, 271] on div "Pen" at bounding box center [24, 325] width 8 height 5
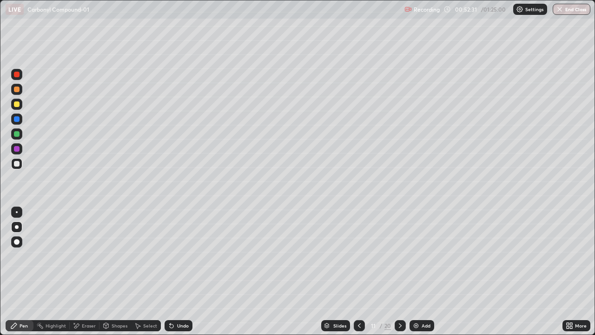
click at [116, 271] on div "Shapes" at bounding box center [120, 325] width 16 height 5
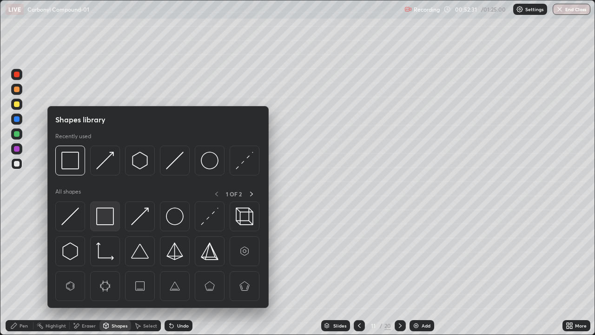
click at [107, 217] on img at bounding box center [105, 216] width 18 height 18
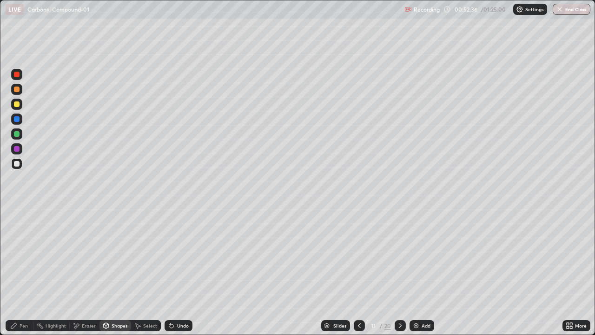
click at [111, 271] on div "Shapes" at bounding box center [115, 325] width 32 height 11
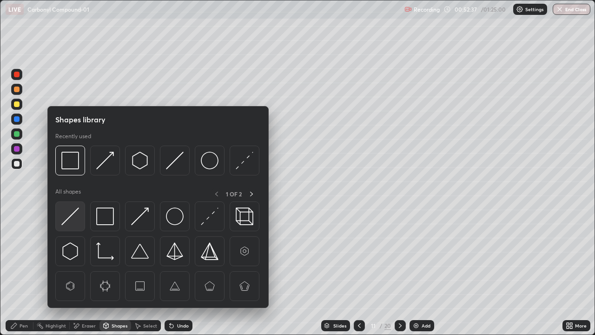
click at [73, 213] on img at bounding box center [70, 216] width 18 height 18
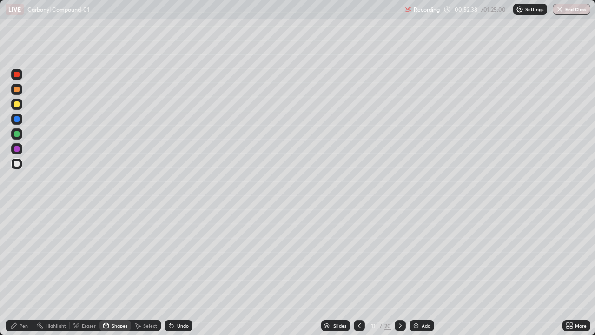
click at [14, 105] on div at bounding box center [17, 104] width 6 height 6
click at [15, 78] on div at bounding box center [16, 74] width 11 height 11
click at [183, 271] on div "Undo" at bounding box center [183, 325] width 12 height 5
click at [19, 271] on div "Pen" at bounding box center [20, 325] width 28 height 11
click at [414, 271] on img at bounding box center [415, 325] width 7 height 7
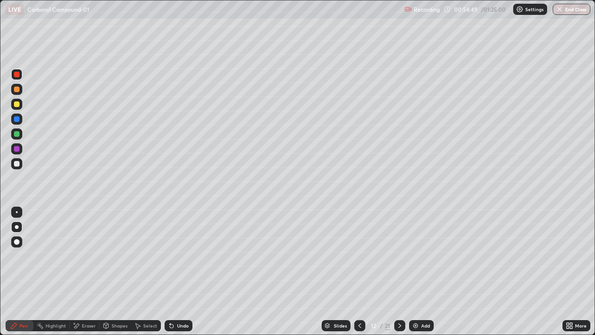
click at [14, 104] on div at bounding box center [17, 104] width 6 height 6
click at [115, 271] on div "Shapes" at bounding box center [120, 325] width 16 height 5
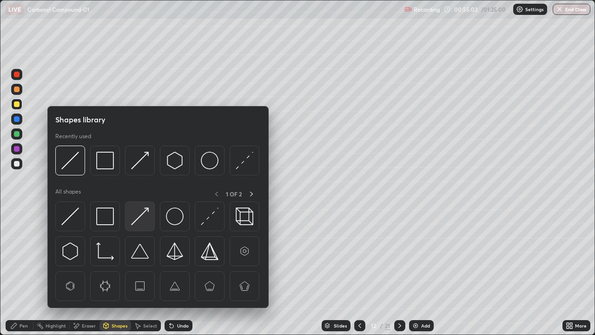
click at [136, 222] on img at bounding box center [140, 216] width 18 height 18
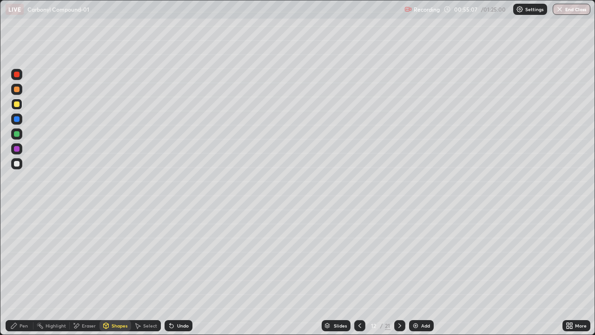
click at [18, 152] on div at bounding box center [16, 148] width 11 height 11
click at [181, 271] on div "Undo" at bounding box center [183, 325] width 12 height 5
click at [24, 271] on div "Pen" at bounding box center [24, 325] width 8 height 5
click at [16, 106] on div at bounding box center [17, 104] width 6 height 6
click at [17, 212] on div at bounding box center [17, 212] width 2 height 2
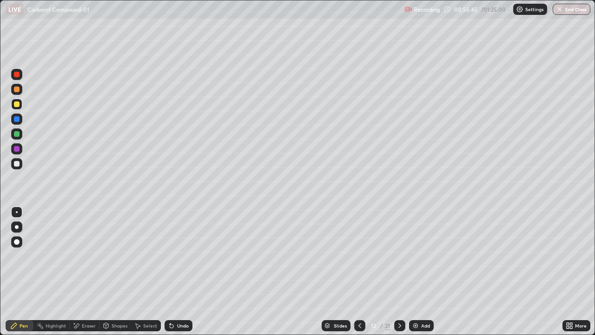
click at [18, 167] on div at bounding box center [16, 163] width 11 height 11
click at [18, 92] on div at bounding box center [16, 89] width 11 height 11
click at [418, 271] on div "Add" at bounding box center [421, 325] width 25 height 11
click at [18, 231] on div at bounding box center [16, 226] width 11 height 11
click at [16, 168] on div at bounding box center [16, 163] width 11 height 11
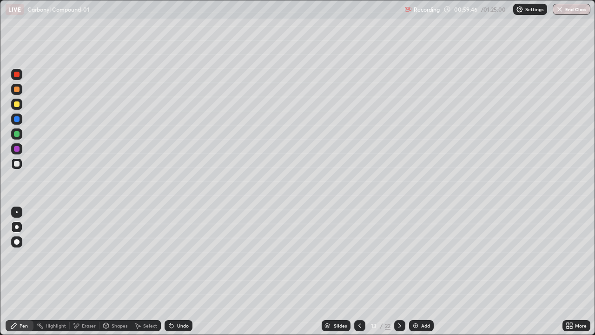
click at [116, 271] on div "Shapes" at bounding box center [120, 325] width 16 height 5
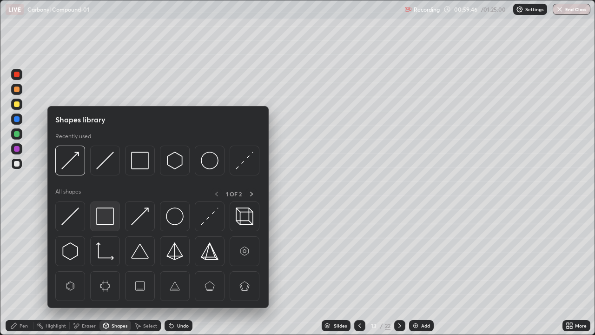
click at [105, 217] on img at bounding box center [105, 216] width 18 height 18
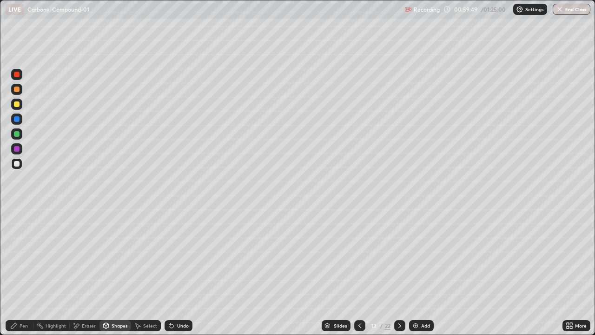
click at [22, 271] on div "Pen" at bounding box center [24, 325] width 8 height 5
click at [16, 103] on div at bounding box center [17, 104] width 6 height 6
click at [17, 133] on div at bounding box center [17, 134] width 6 height 6
click at [16, 106] on div at bounding box center [17, 104] width 6 height 6
click at [15, 166] on div at bounding box center [17, 164] width 6 height 6
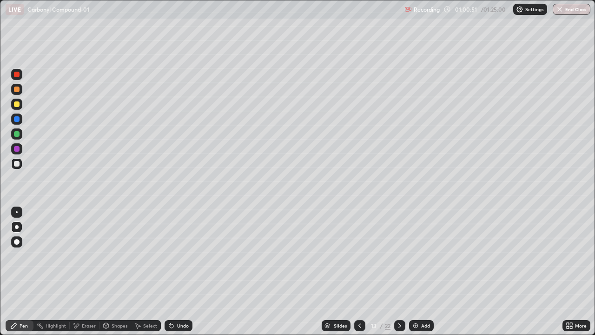
click at [18, 105] on div at bounding box center [17, 104] width 6 height 6
click at [22, 209] on div at bounding box center [16, 211] width 11 height 11
click at [17, 164] on div at bounding box center [17, 164] width 6 height 6
click at [18, 227] on div at bounding box center [17, 227] width 4 height 4
click at [418, 271] on img at bounding box center [415, 325] width 7 height 7
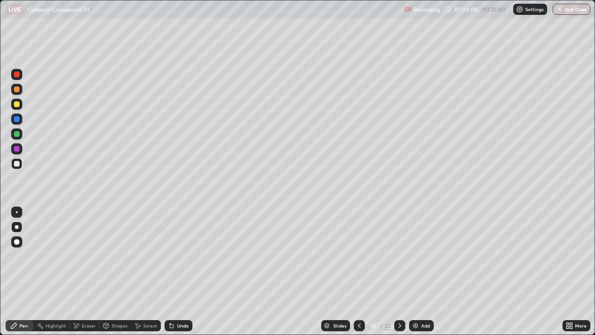
click at [358, 271] on icon at bounding box center [359, 325] width 3 height 5
click at [400, 271] on icon at bounding box center [399, 325] width 7 height 7
click at [17, 105] on div at bounding box center [17, 104] width 6 height 6
click at [16, 150] on div at bounding box center [17, 149] width 6 height 6
click at [17, 105] on div at bounding box center [17, 104] width 6 height 6
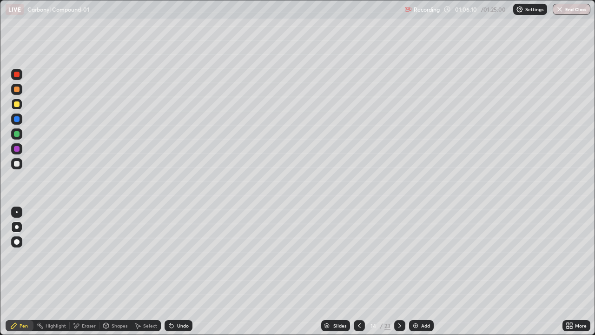
click at [358, 271] on icon at bounding box center [359, 325] width 7 height 7
click at [400, 271] on icon at bounding box center [399, 325] width 7 height 7
click at [17, 212] on div at bounding box center [17, 212] width 2 height 2
click at [18, 166] on div at bounding box center [17, 164] width 6 height 6
click at [179, 271] on div "Undo" at bounding box center [183, 325] width 12 height 5
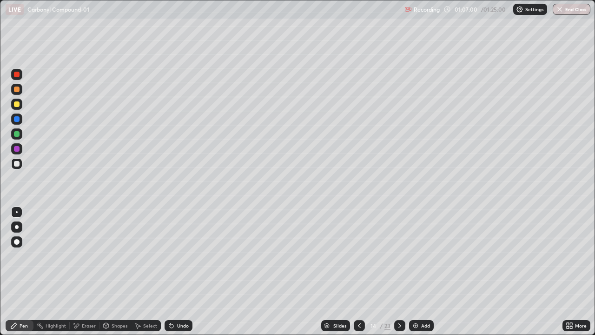
click at [182, 271] on div "Undo" at bounding box center [179, 325] width 28 height 11
click at [184, 271] on div "Undo" at bounding box center [179, 325] width 28 height 11
click at [186, 271] on div "Undo" at bounding box center [179, 325] width 28 height 11
click at [184, 271] on div "Undo" at bounding box center [179, 325] width 28 height 11
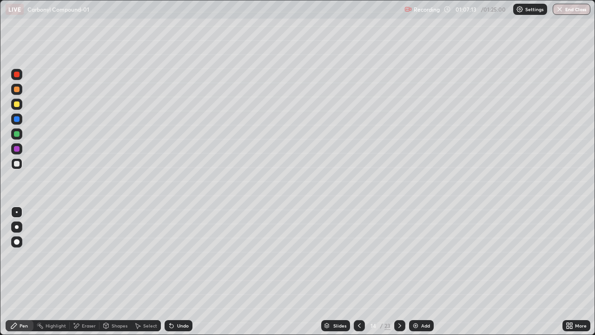
click at [358, 271] on icon at bounding box center [359, 325] width 7 height 7
click at [399, 271] on icon at bounding box center [399, 325] width 7 height 7
click at [16, 134] on div at bounding box center [17, 134] width 6 height 6
click at [116, 271] on div "Shapes" at bounding box center [120, 325] width 16 height 5
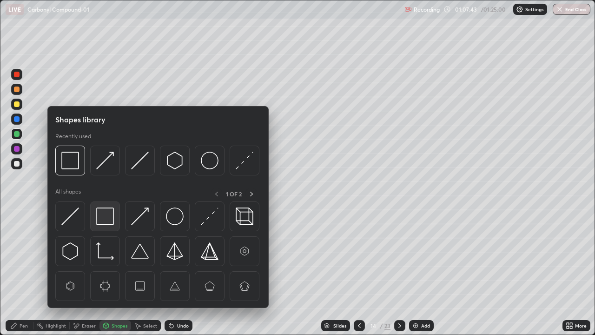
click at [105, 216] on img at bounding box center [105, 216] width 18 height 18
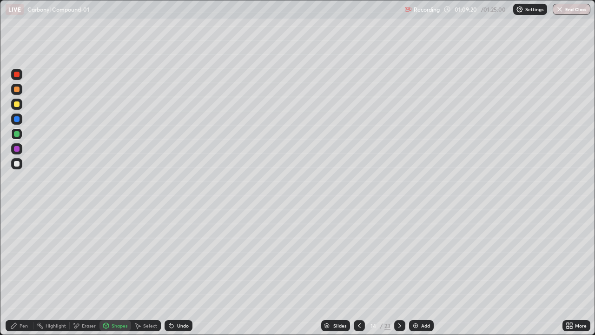
click at [414, 271] on img at bounding box center [415, 325] width 7 height 7
click at [179, 271] on div "Undo" at bounding box center [183, 325] width 12 height 5
click at [21, 271] on div "Pen" at bounding box center [24, 325] width 8 height 5
click at [16, 103] on div at bounding box center [17, 104] width 6 height 6
click at [17, 241] on div at bounding box center [17, 242] width 6 height 6
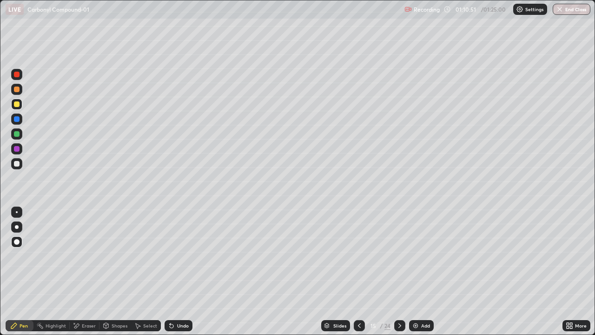
click at [16, 228] on div at bounding box center [17, 227] width 4 height 4
click at [571, 11] on button "End Class" at bounding box center [572, 9] width 38 height 11
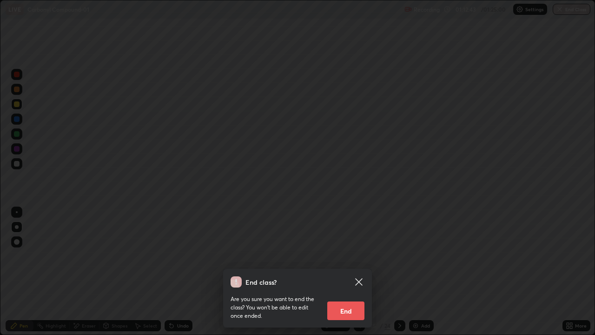
click at [353, 271] on button "End" at bounding box center [345, 310] width 37 height 19
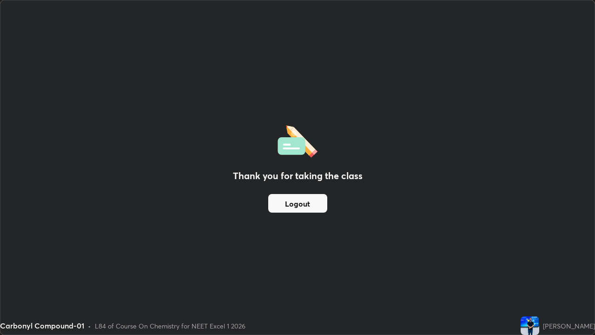
click at [277, 208] on button "Logout" at bounding box center [297, 203] width 59 height 19
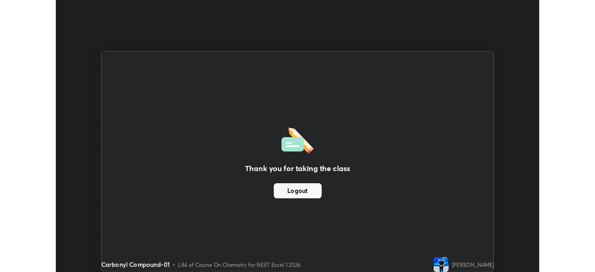
scroll to position [46202, 45879]
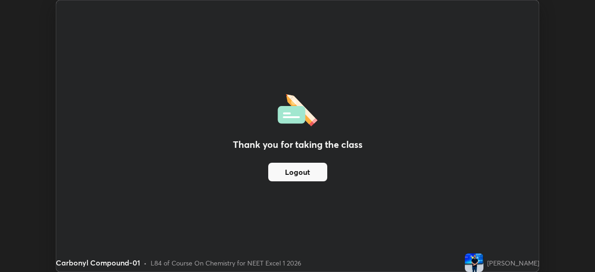
click at [301, 175] on button "Logout" at bounding box center [297, 172] width 59 height 19
